Goal: Task Accomplishment & Management: Use online tool/utility

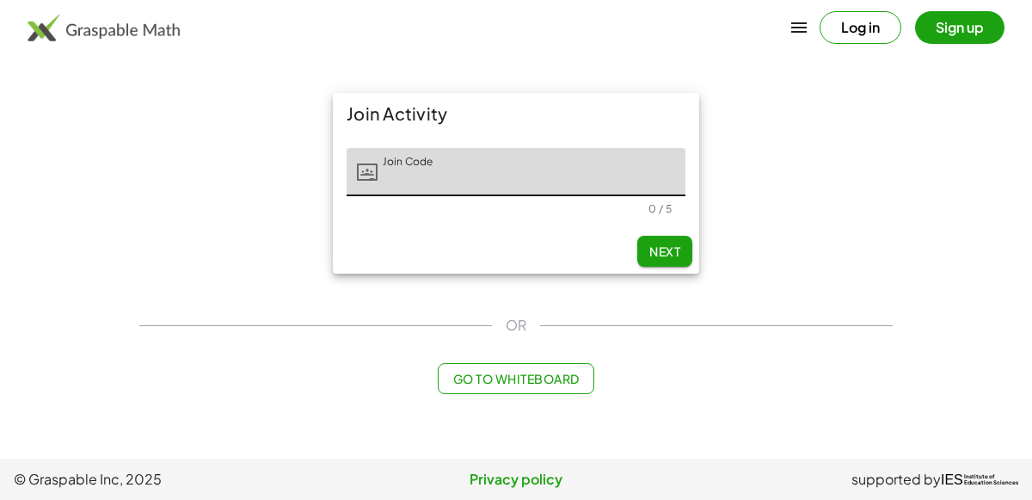
click at [423, 172] on input "Join Code" at bounding box center [531, 172] width 308 height 48
type input "*****"
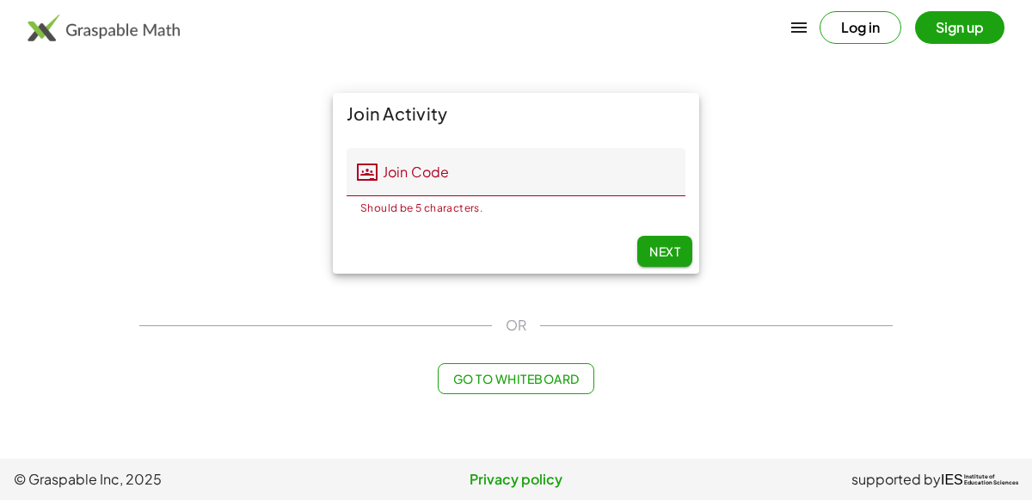
click at [62, 28] on img at bounding box center [104, 28] width 152 height 28
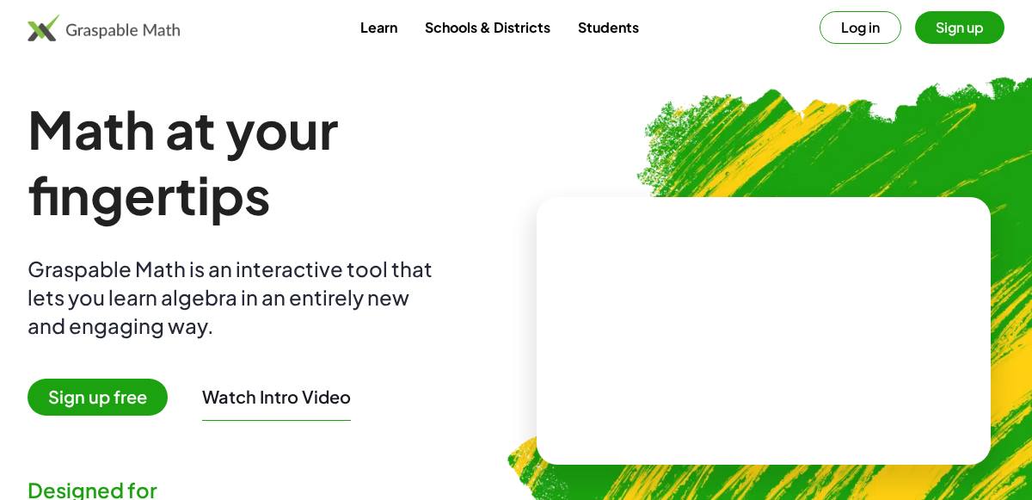
click at [88, 397] on span "Sign up free" at bounding box center [98, 396] width 140 height 37
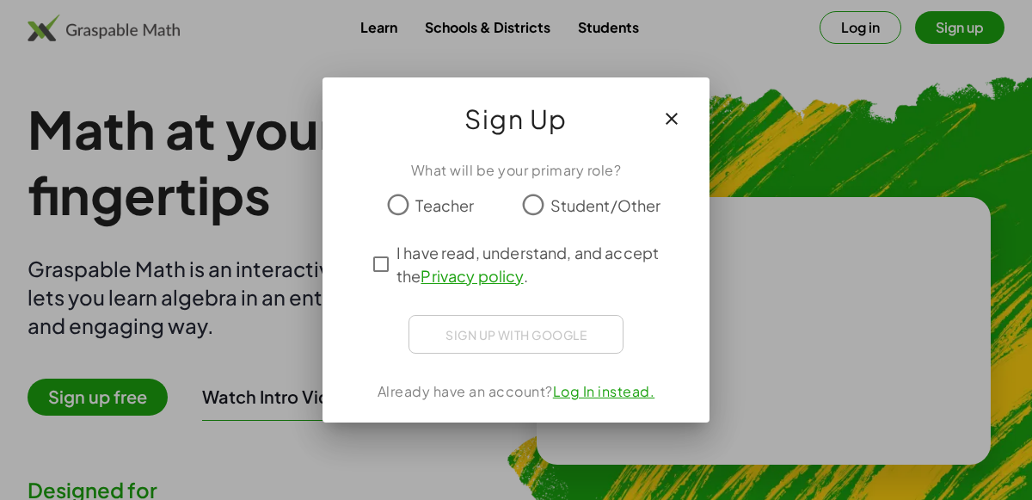
click at [550, 205] on span "Student/Other" at bounding box center [605, 204] width 111 height 23
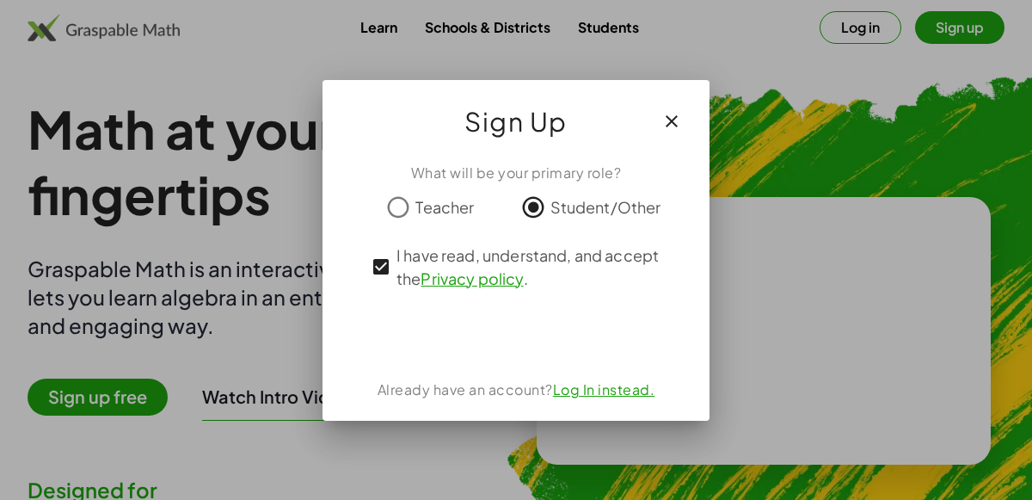
click at [665, 124] on icon "button" at bounding box center [671, 121] width 21 height 21
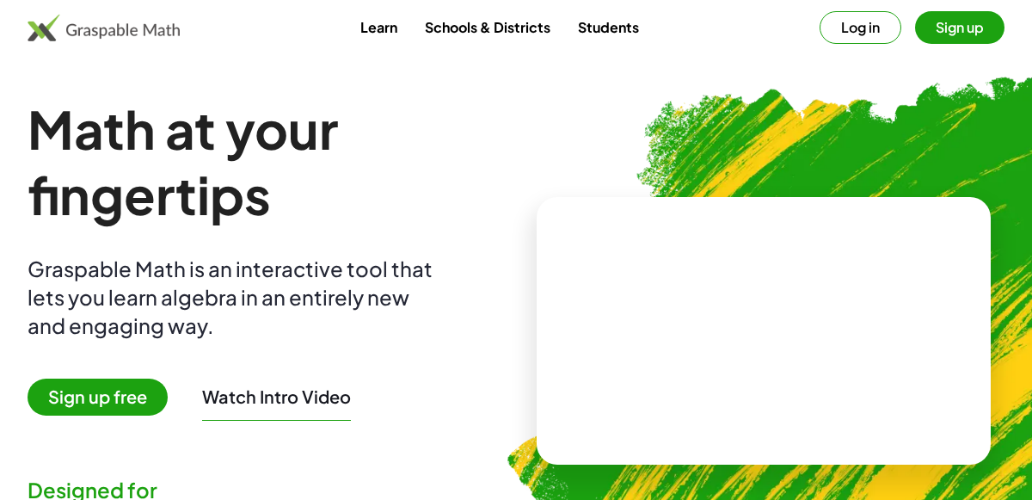
click at [985, 26] on button "Sign up" at bounding box center [959, 27] width 89 height 33
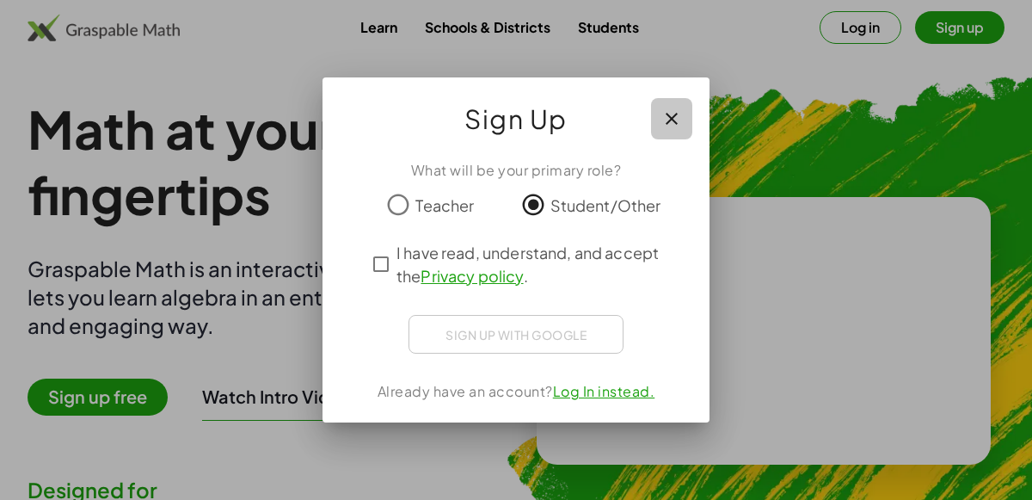
click at [669, 117] on icon "button" at bounding box center [671, 118] width 21 height 21
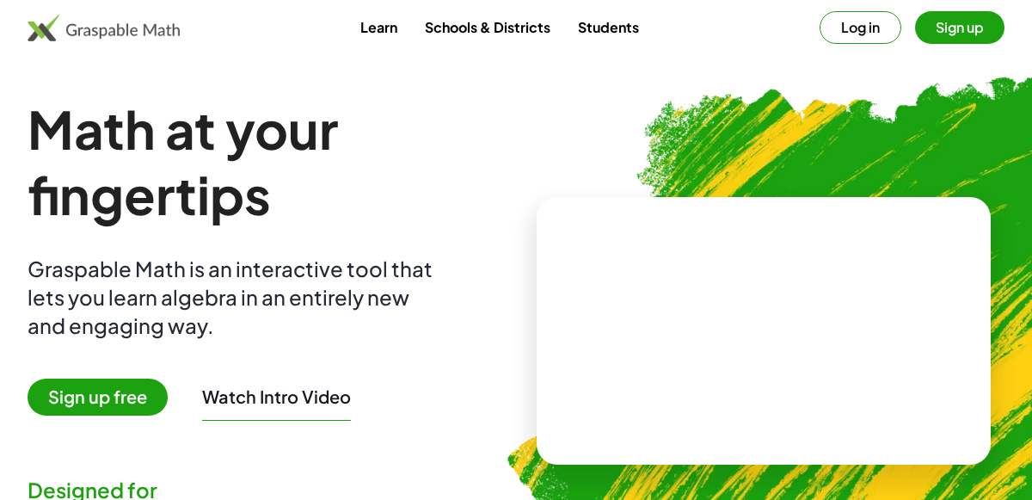
click at [857, 40] on button "Log in" at bounding box center [860, 27] width 82 height 33
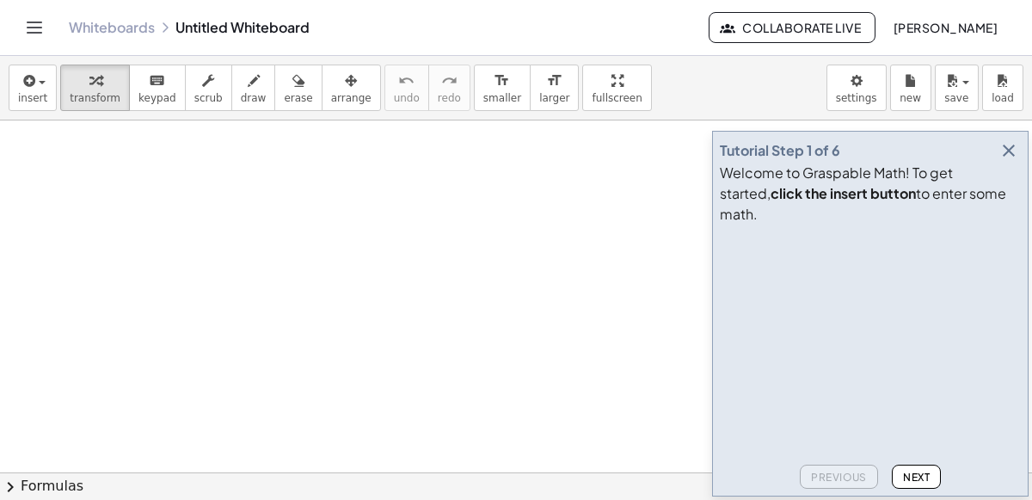
drag, startPoint x: 176, startPoint y: 286, endPoint x: 472, endPoint y: 342, distance: 301.0
